Goal: Check status: Check status

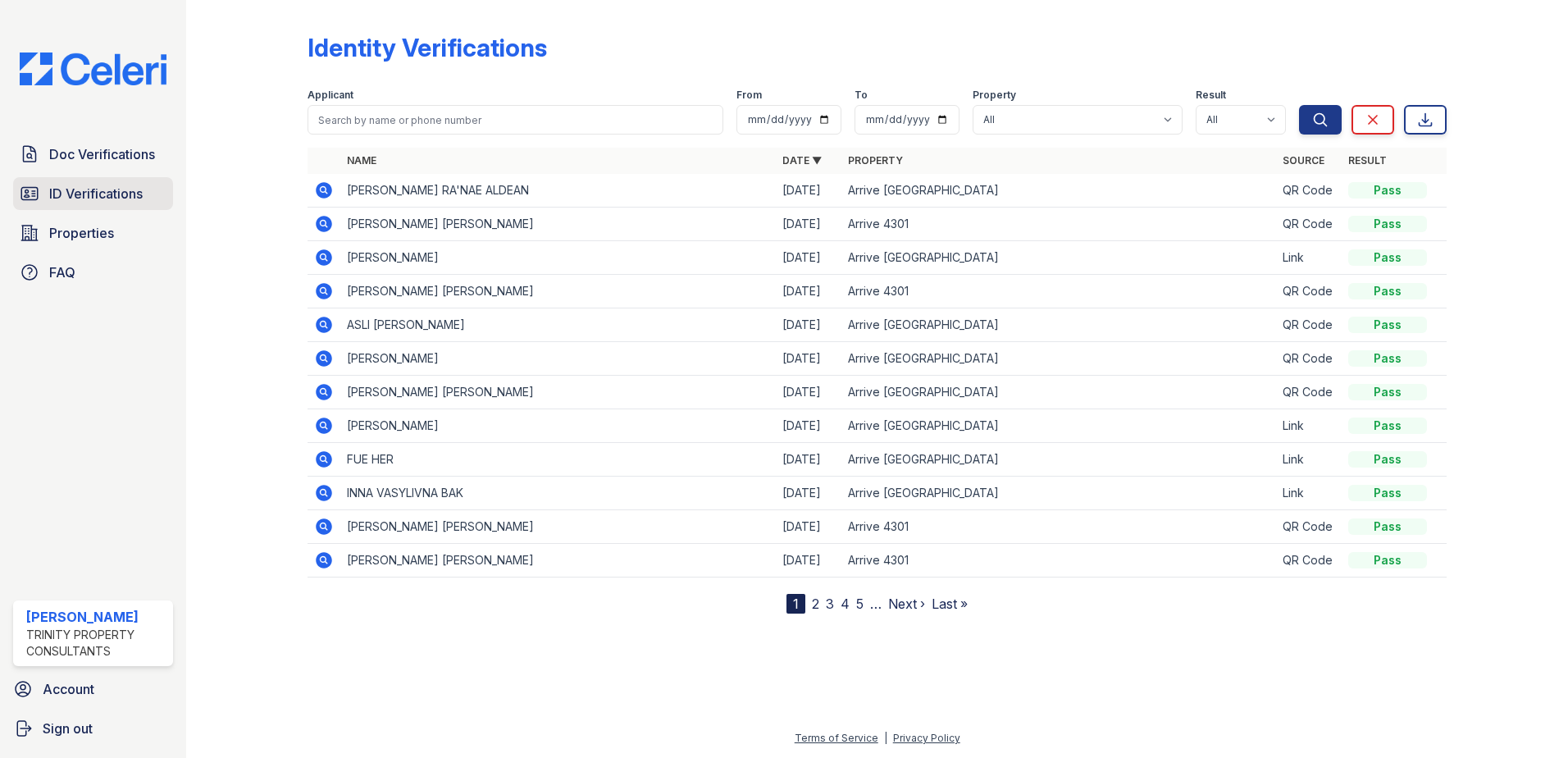
click at [71, 182] on link "ID Verifications" at bounding box center [93, 193] width 160 height 33
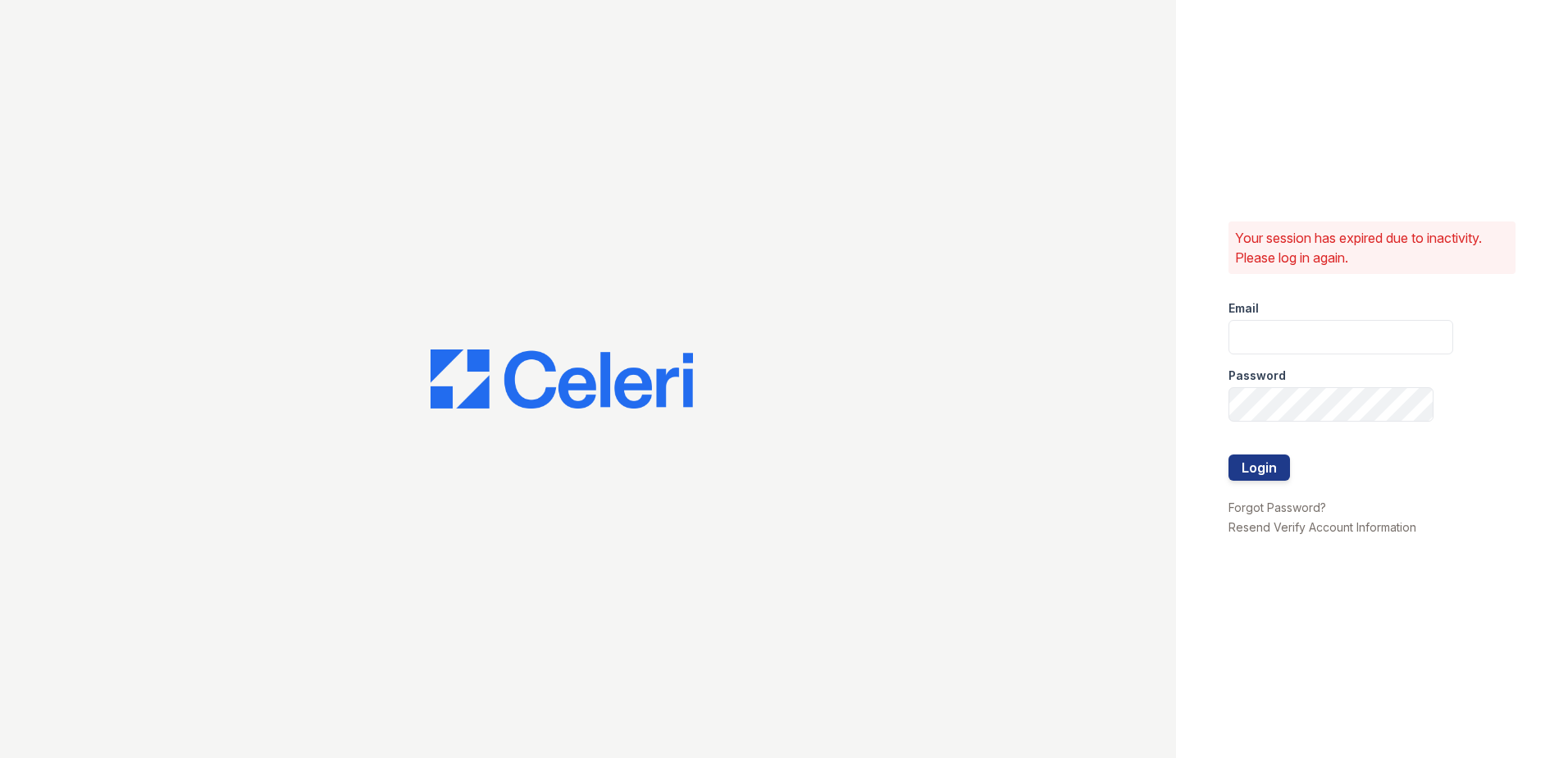
type input "[EMAIL_ADDRESS][DOMAIN_NAME]"
click at [1246, 460] on button "Login" at bounding box center [1259, 467] width 62 height 26
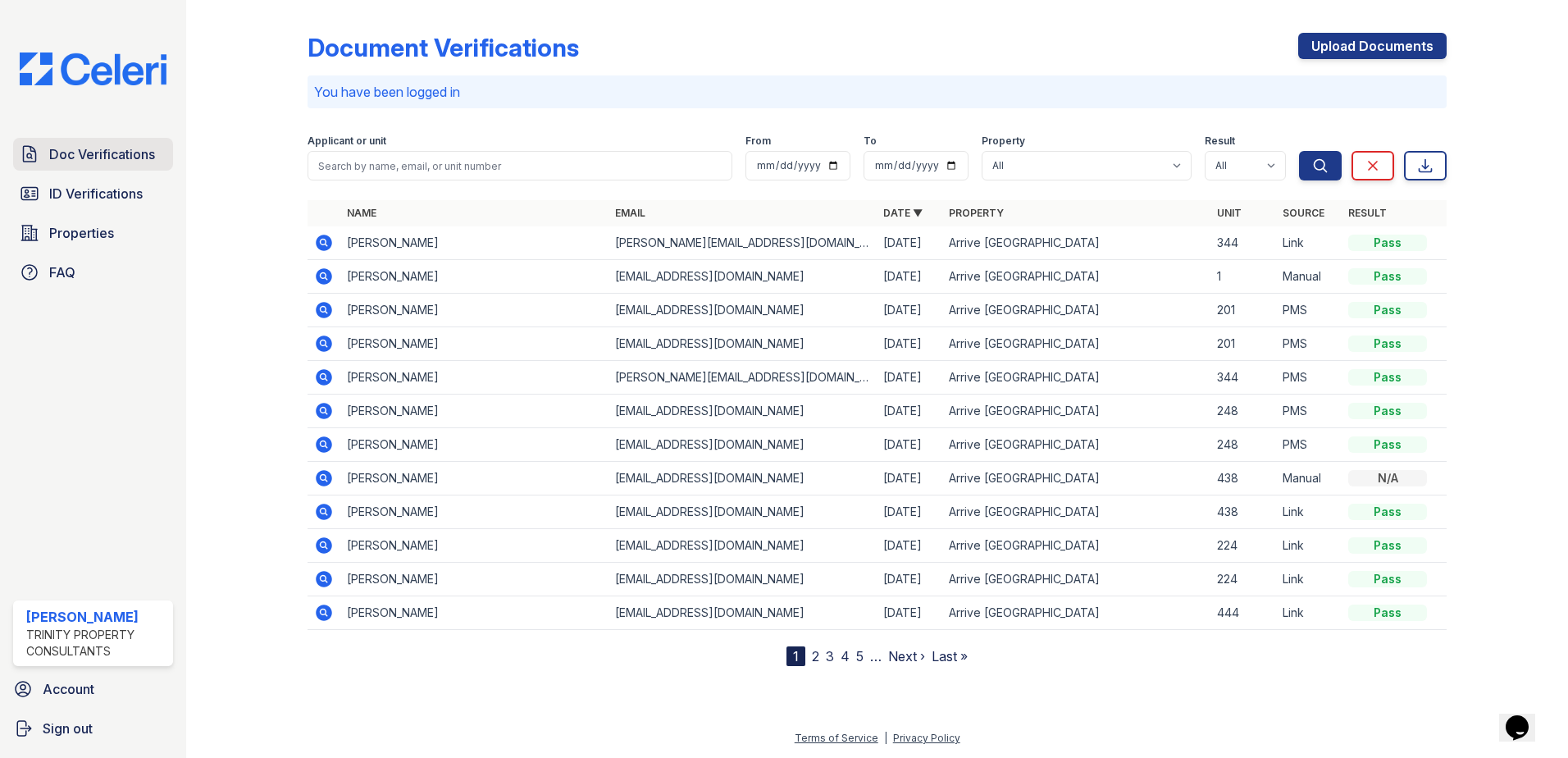
click at [54, 148] on span "Doc Verifications" at bounding box center [102, 154] width 106 height 20
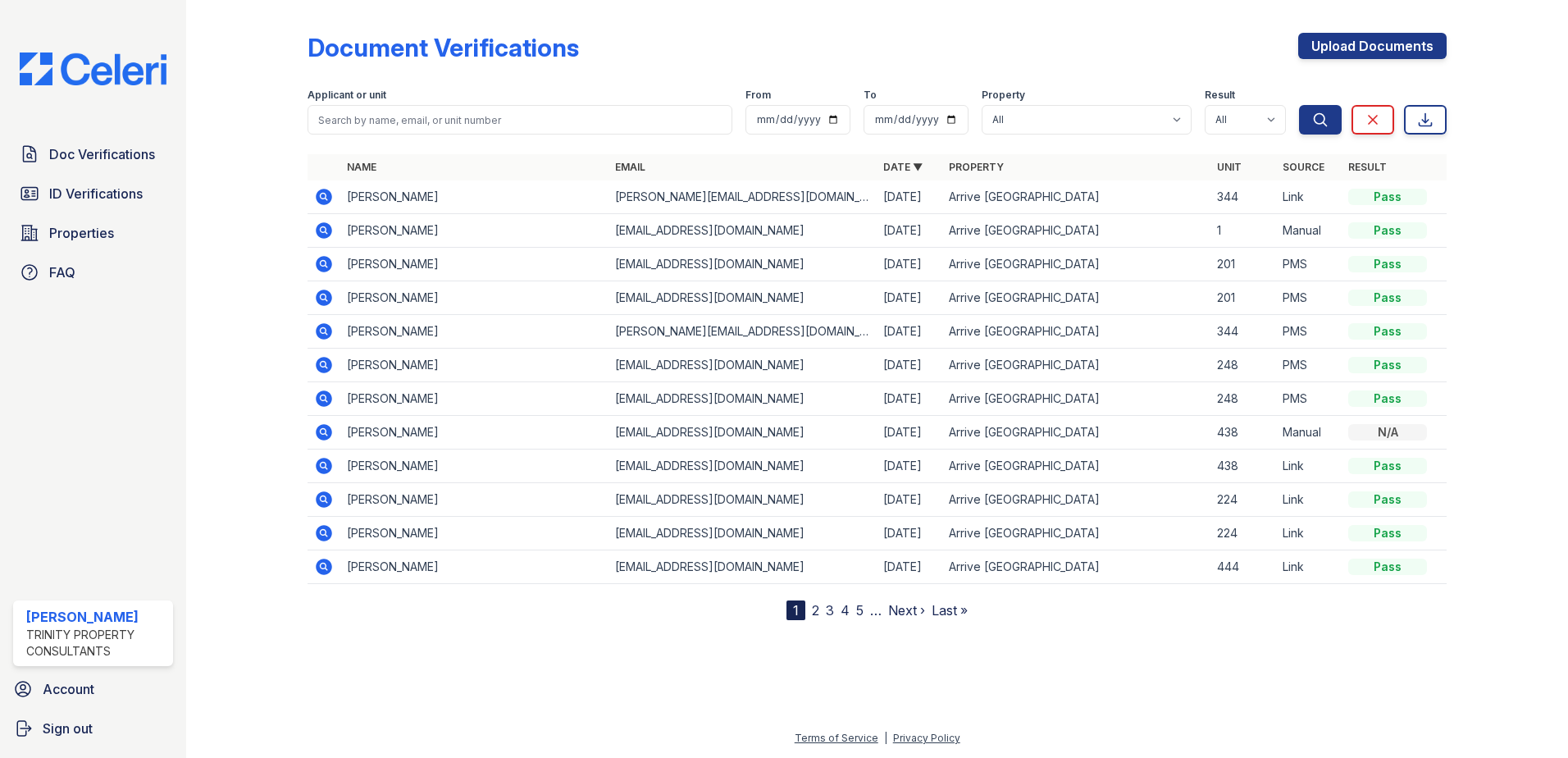
click at [57, 194] on span "ID Verifications" at bounding box center [96, 194] width 93 height 20
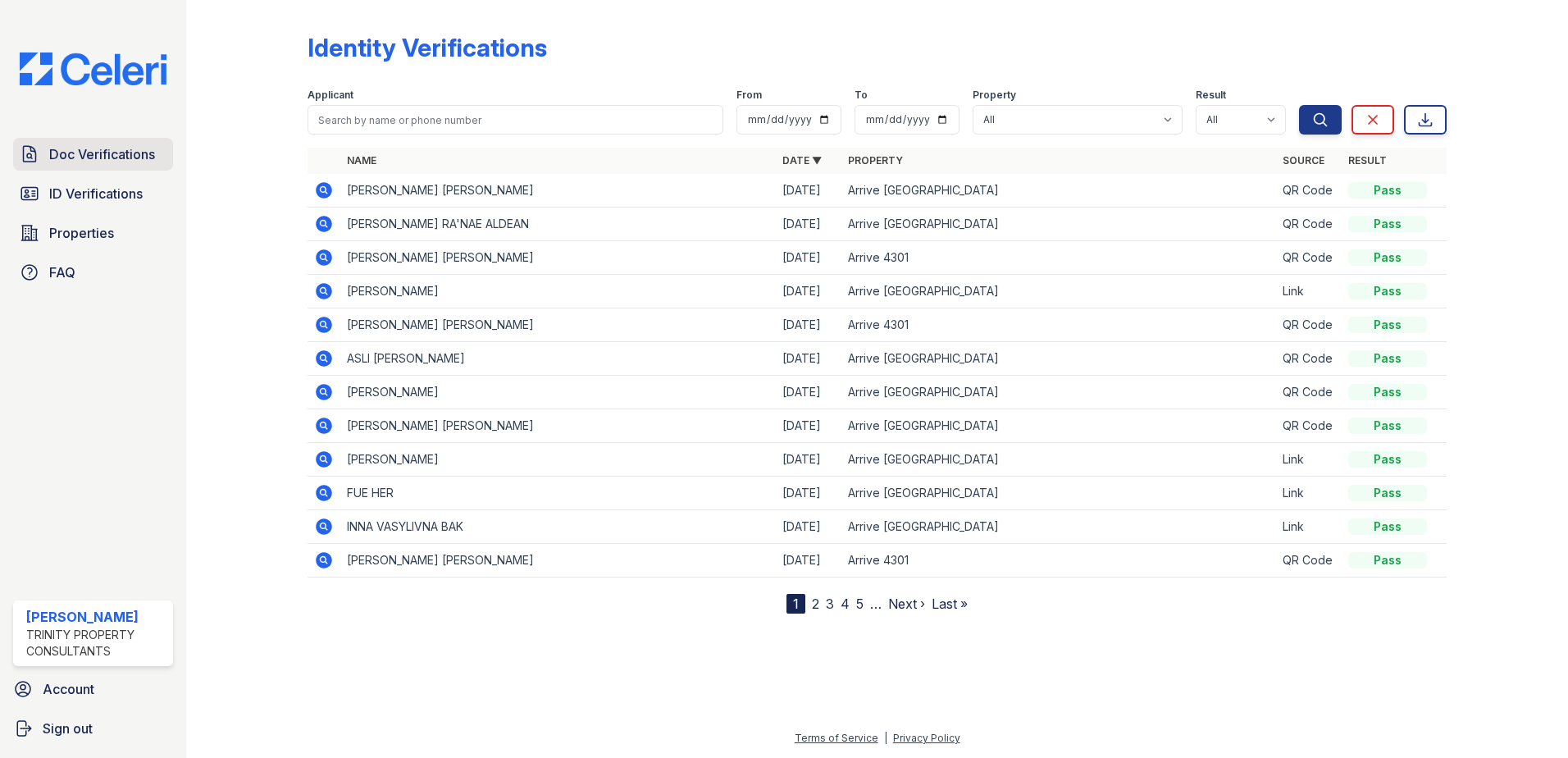
click at [92, 148] on span "Doc Verifications" at bounding box center [102, 154] width 106 height 20
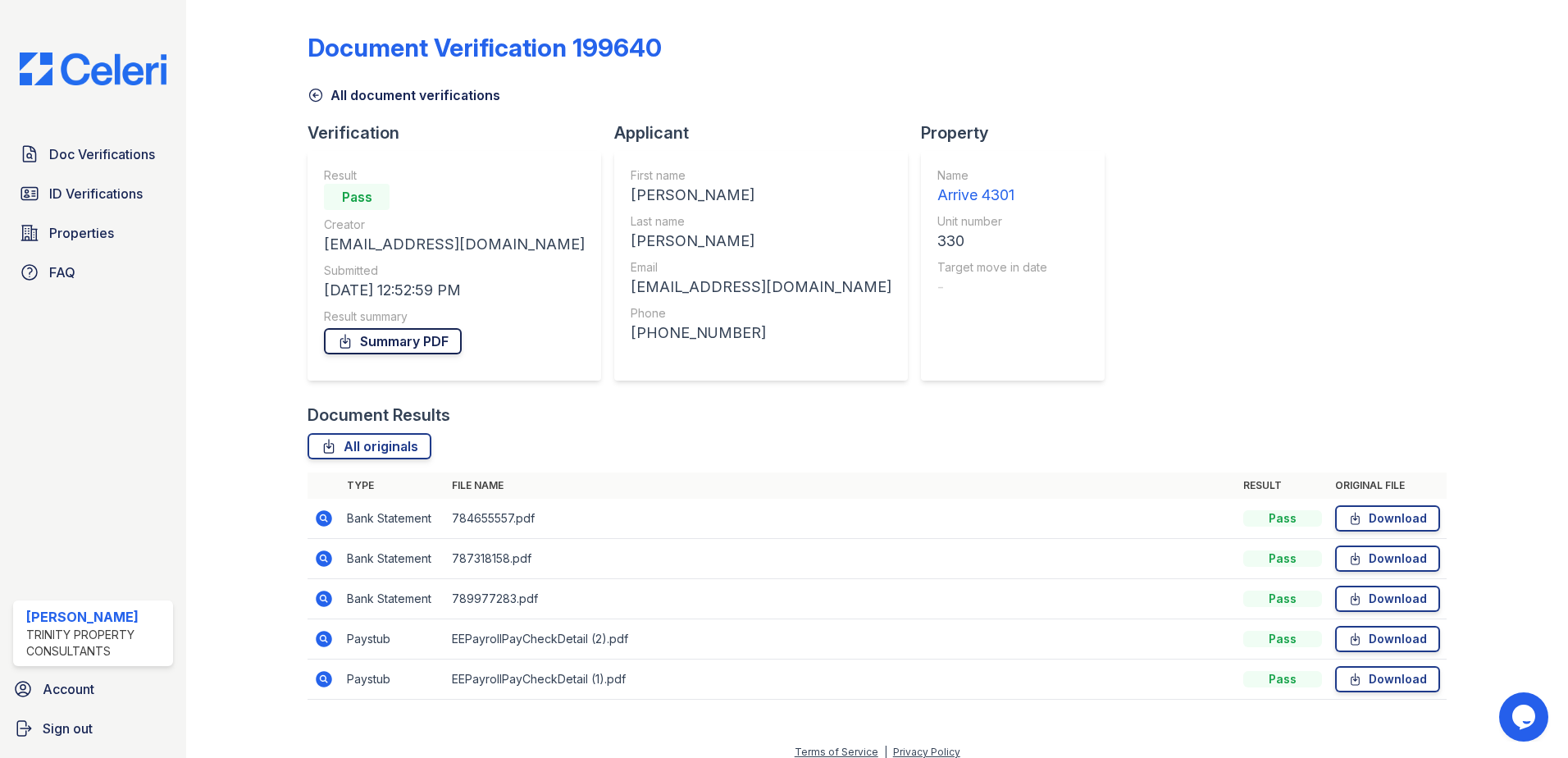
click at [386, 342] on link "Summary PDF" at bounding box center [393, 340] width 138 height 26
click at [103, 198] on span "ID Verifications" at bounding box center [96, 194] width 93 height 20
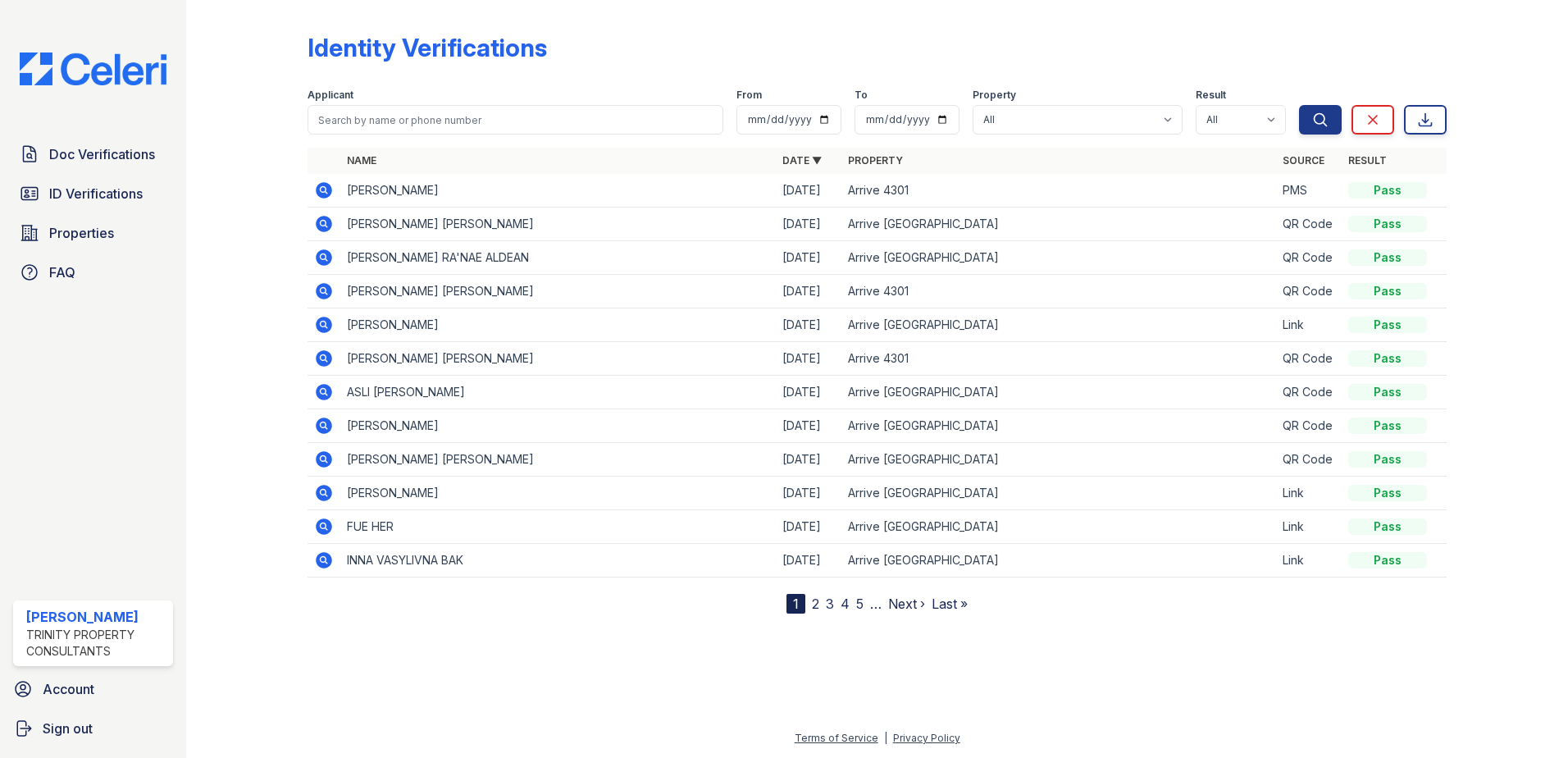
click at [327, 287] on icon at bounding box center [324, 291] width 16 height 16
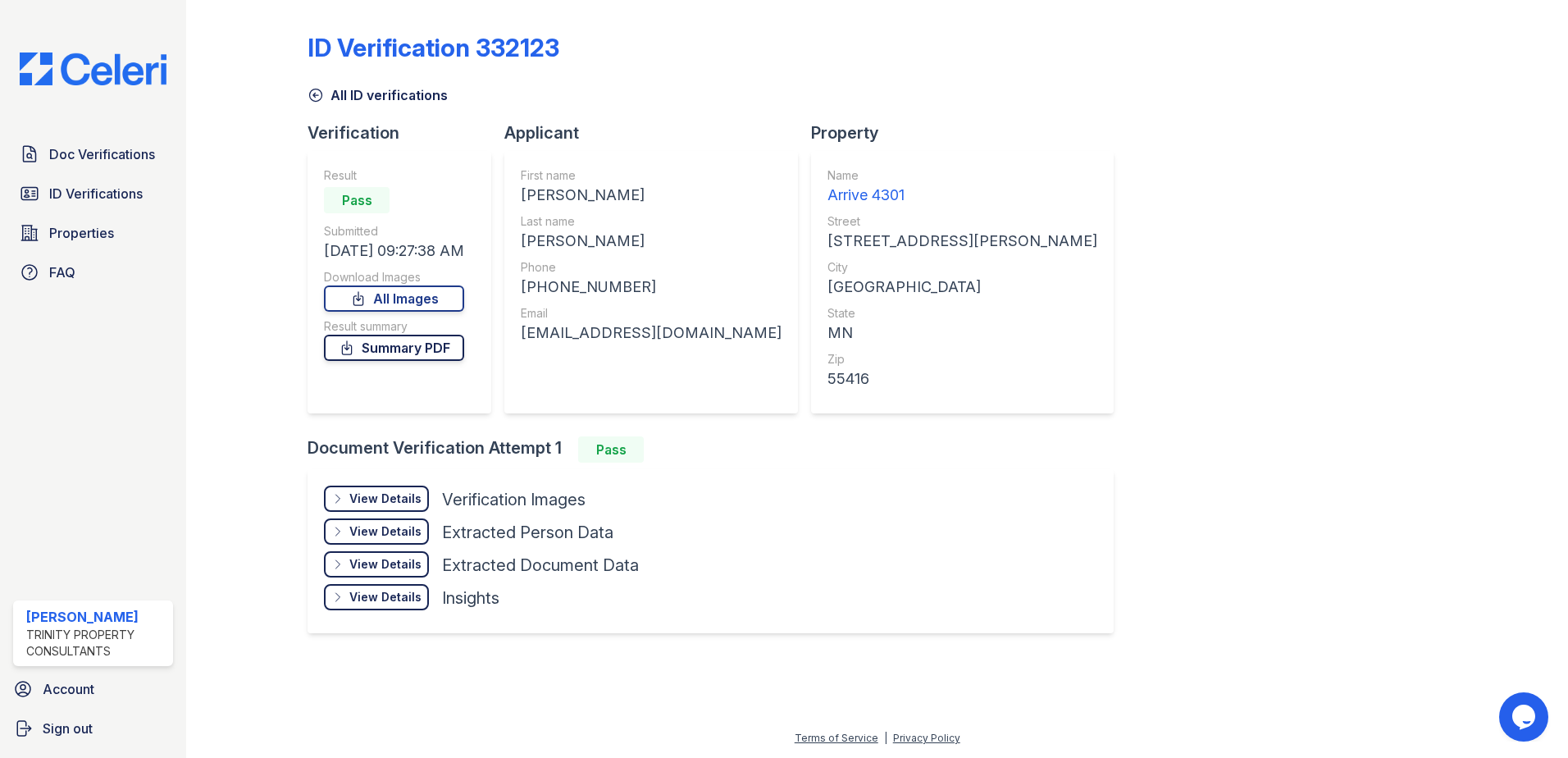
click at [458, 351] on link "Summary PDF" at bounding box center [394, 348] width 140 height 26
drag, startPoint x: 384, startPoint y: 294, endPoint x: 394, endPoint y: 292, distance: 10.2
click at [384, 294] on link "All Images" at bounding box center [394, 298] width 140 height 26
